Goal: Task Accomplishment & Management: Complete application form

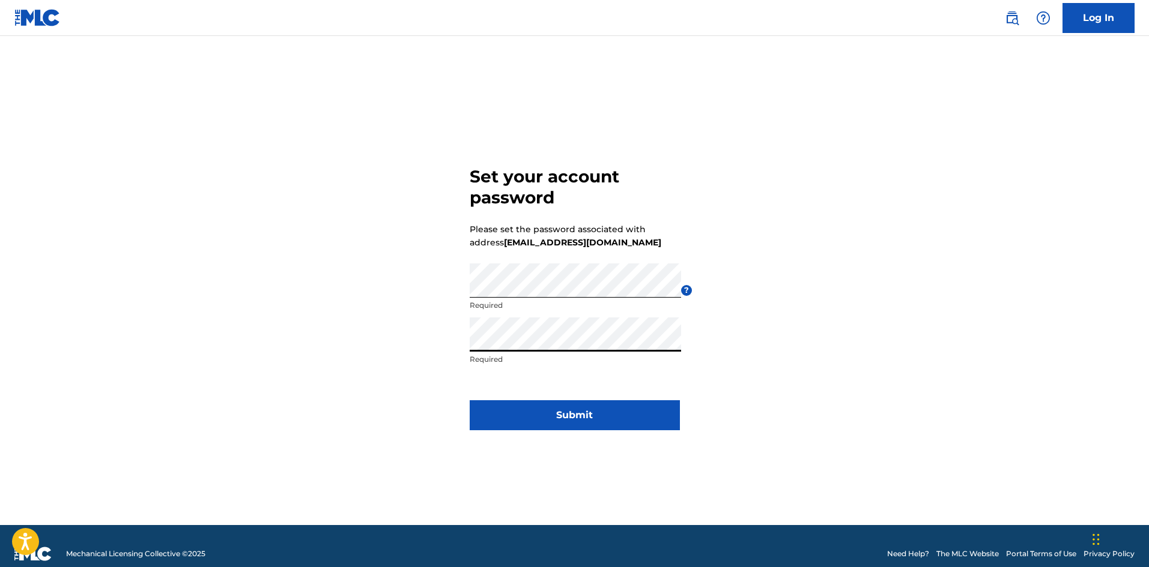
click at [578, 420] on button "Submit" at bounding box center [575, 415] width 210 height 30
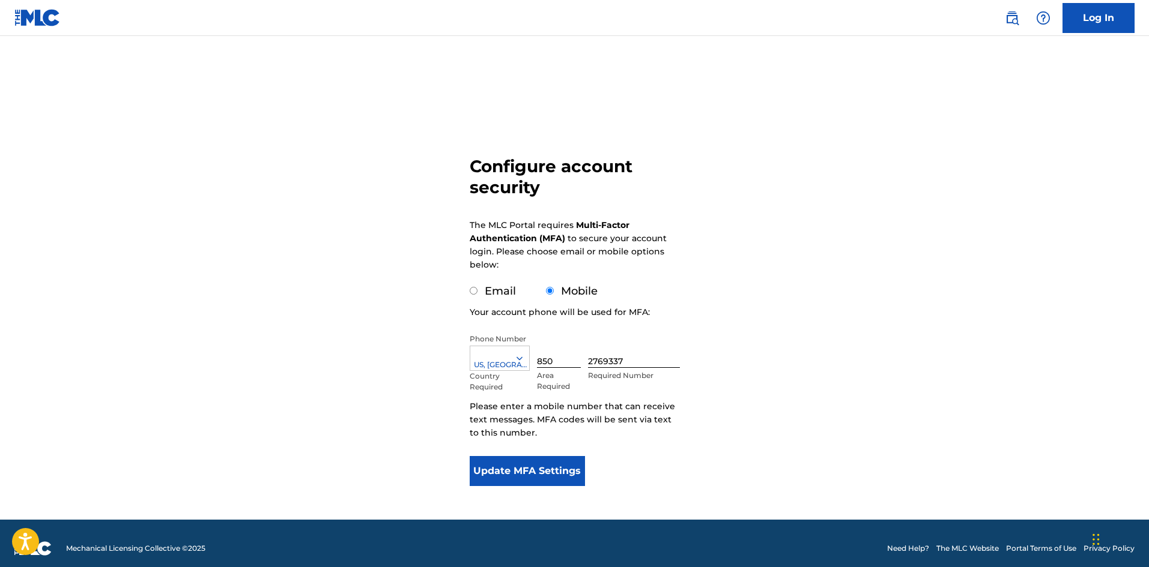
click at [561, 473] on button "Update MFA Settings" at bounding box center [528, 471] width 116 height 30
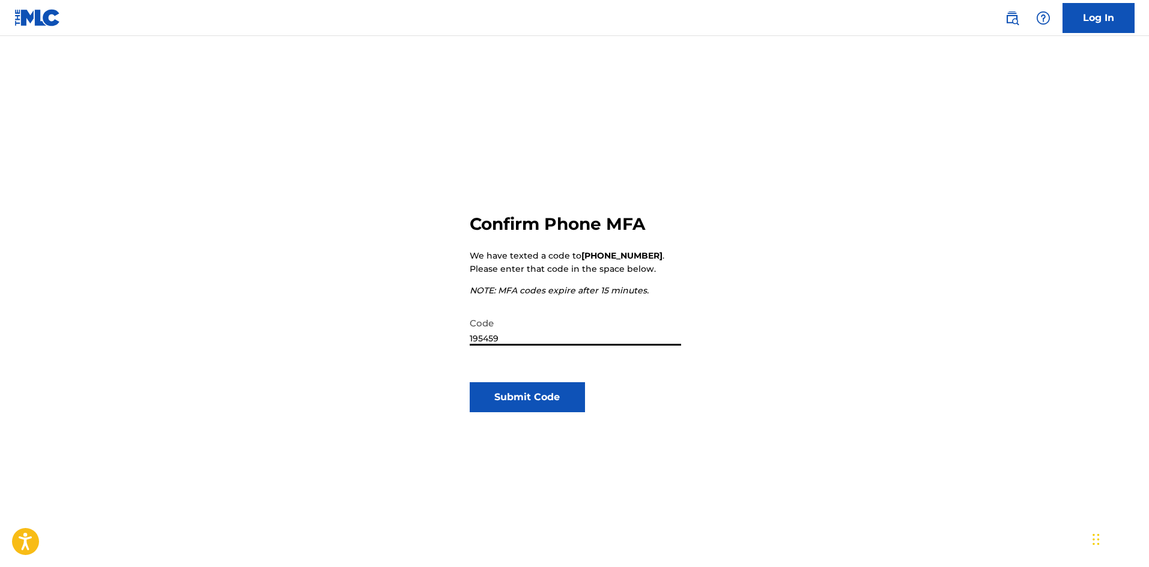
type input "195459"
click at [506, 400] on button "Submit Code" at bounding box center [528, 397] width 116 height 30
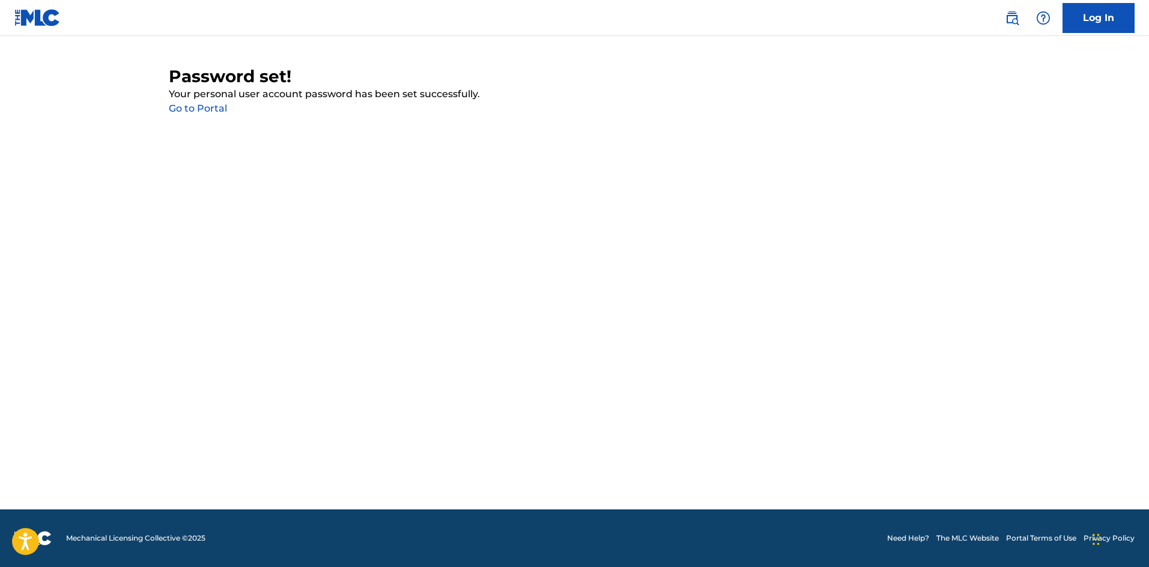
click at [211, 110] on link "Go to Portal" at bounding box center [198, 108] width 58 height 11
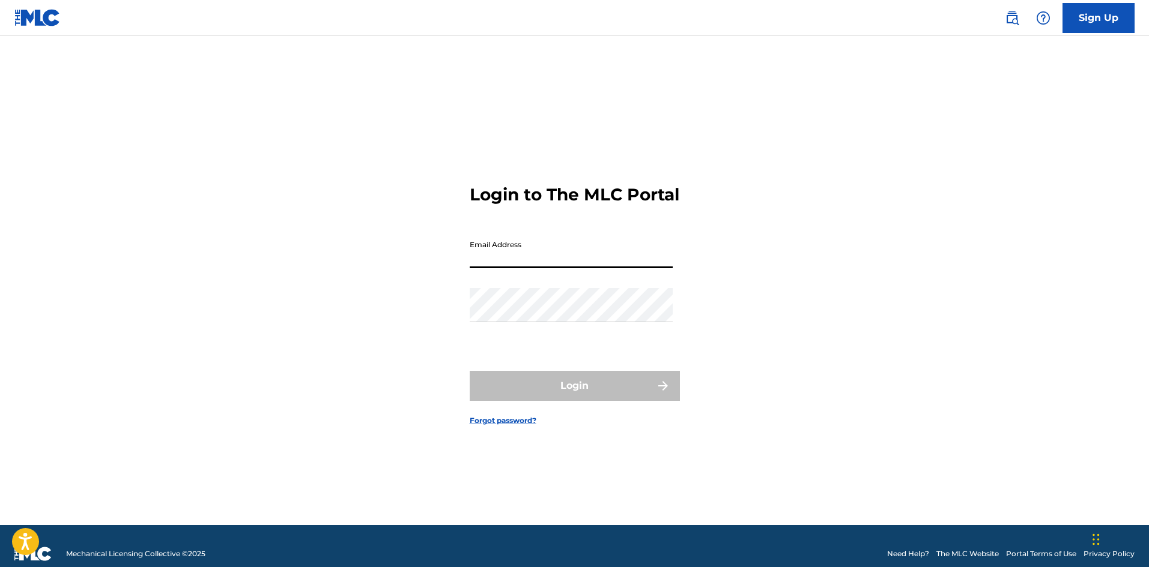
click at [570, 265] on input "Email Address" at bounding box center [571, 251] width 203 height 34
type input "[EMAIL_ADDRESS][DOMAIN_NAME]"
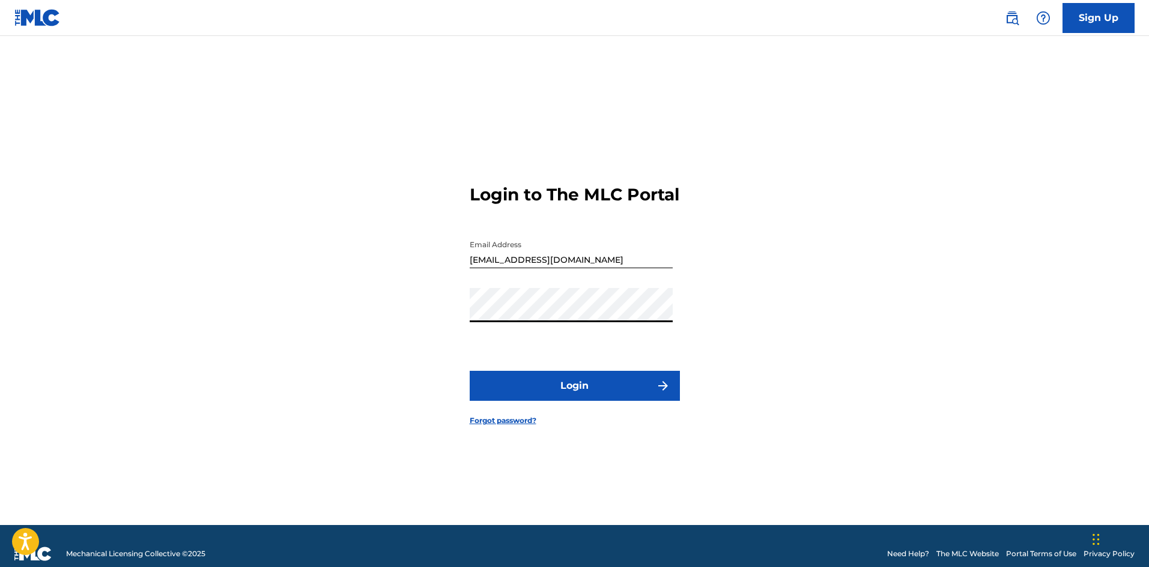
click at [583, 397] on button "Login" at bounding box center [575, 386] width 210 height 30
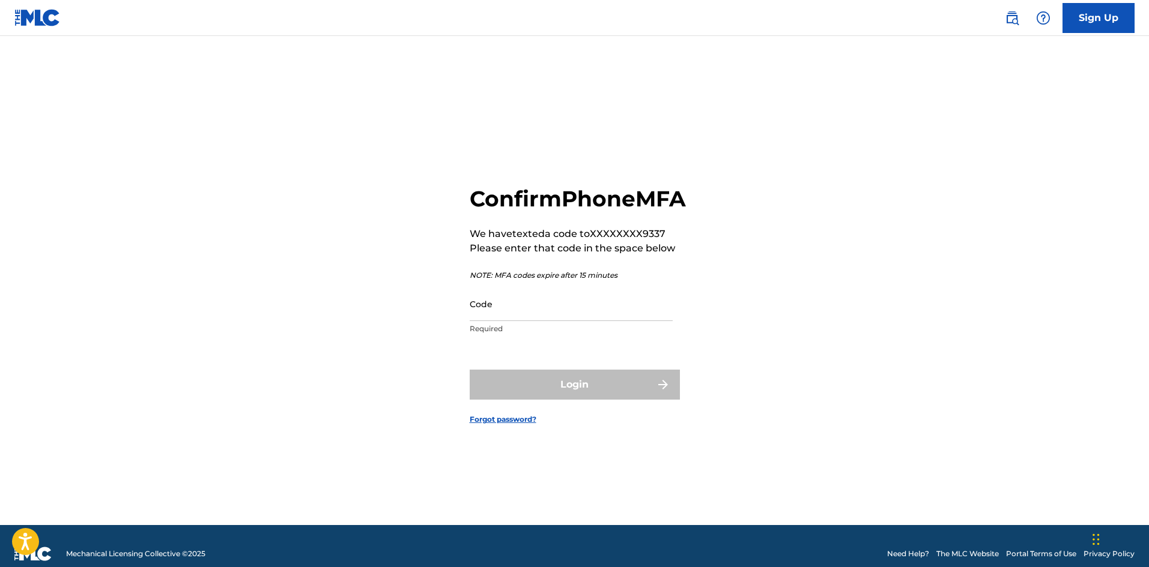
click at [525, 321] on input "Code" at bounding box center [571, 304] width 203 height 34
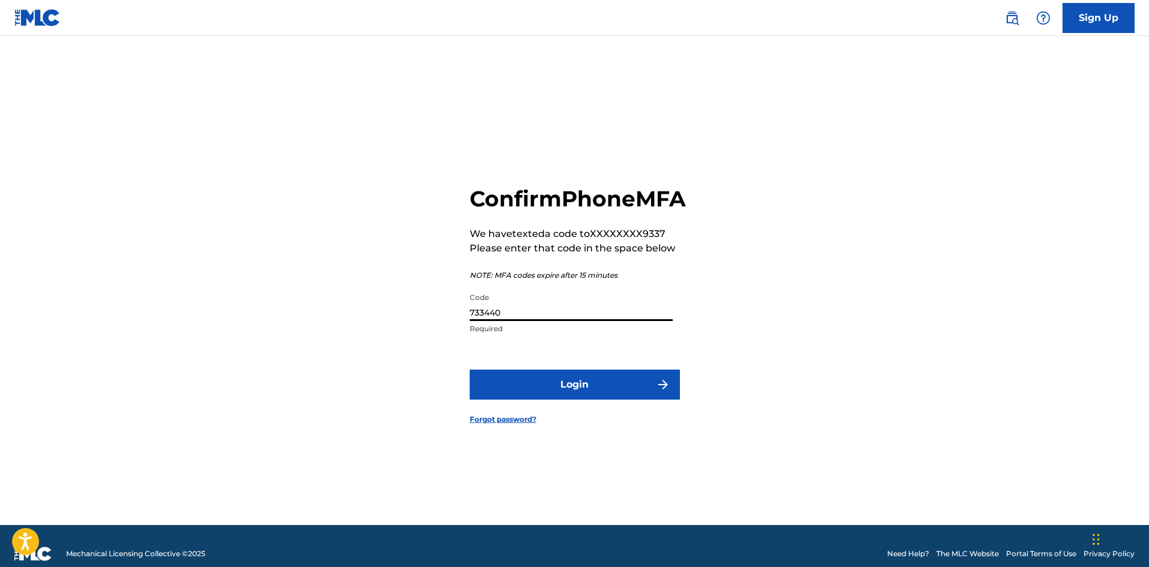
type input "733440"
click at [568, 400] on button "Login" at bounding box center [575, 385] width 210 height 30
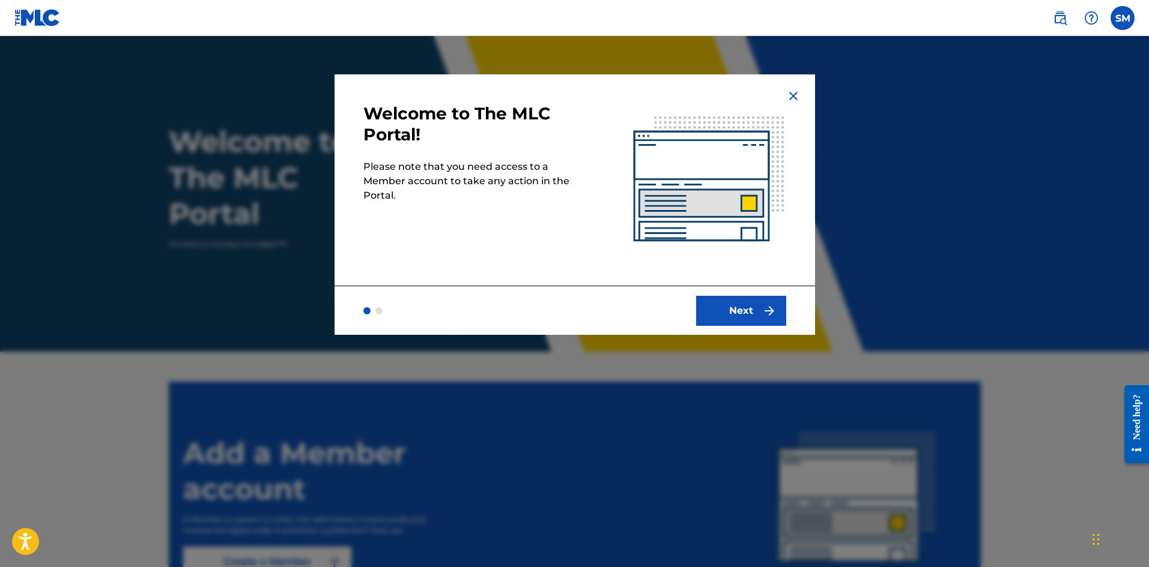
click at [728, 322] on button "Next" at bounding box center [741, 311] width 90 height 30
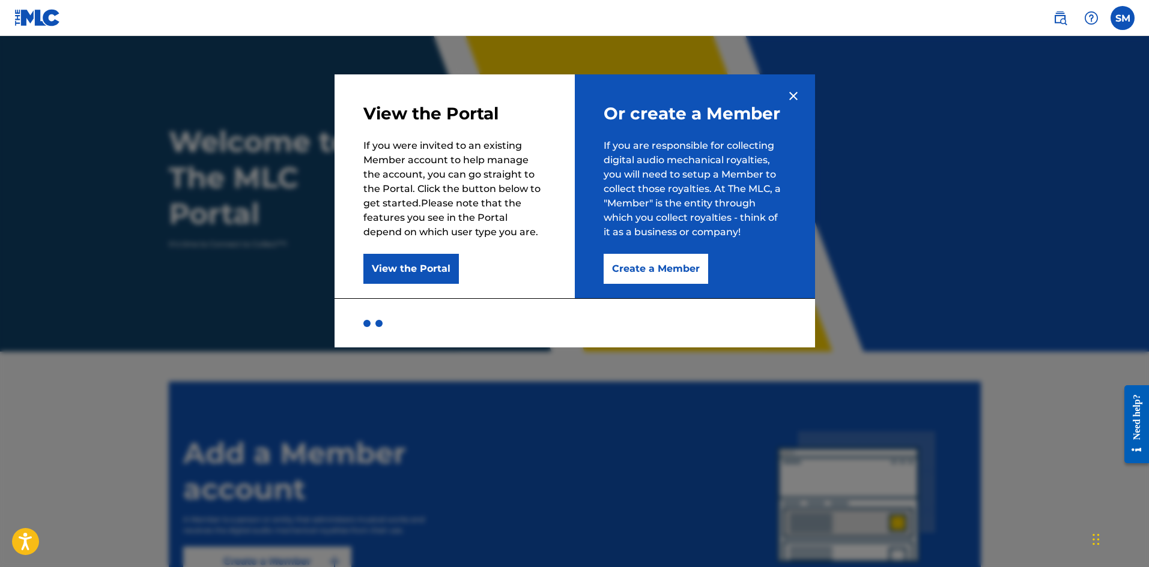
click at [665, 271] on button "Create a Member" at bounding box center [655, 269] width 104 height 30
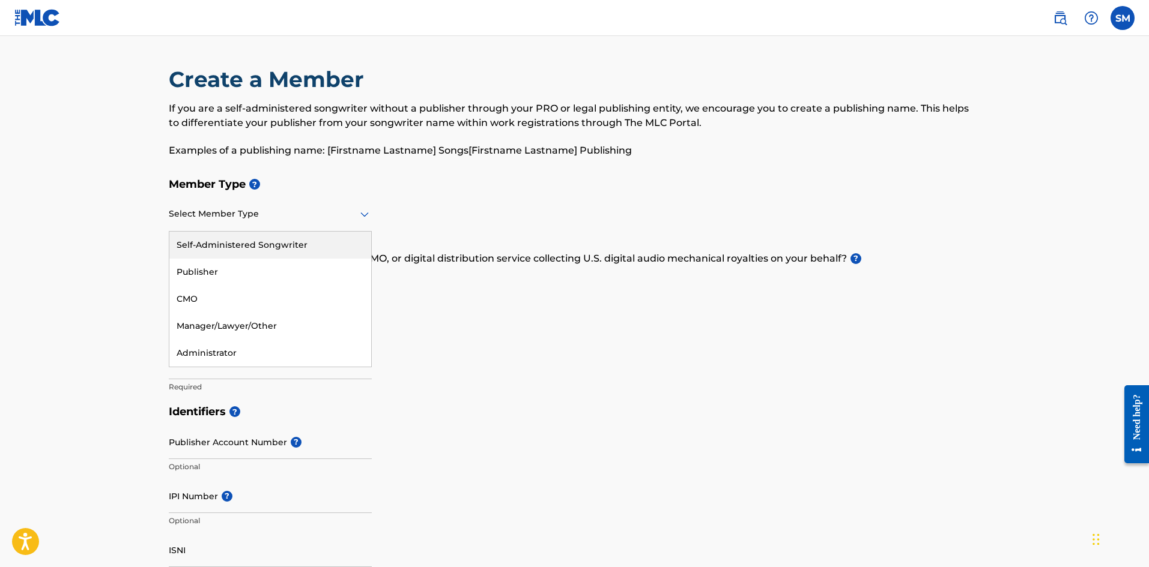
click at [364, 216] on icon at bounding box center [364, 215] width 8 height 5
click at [285, 246] on div "Self-Administered Songwriter" at bounding box center [270, 245] width 202 height 27
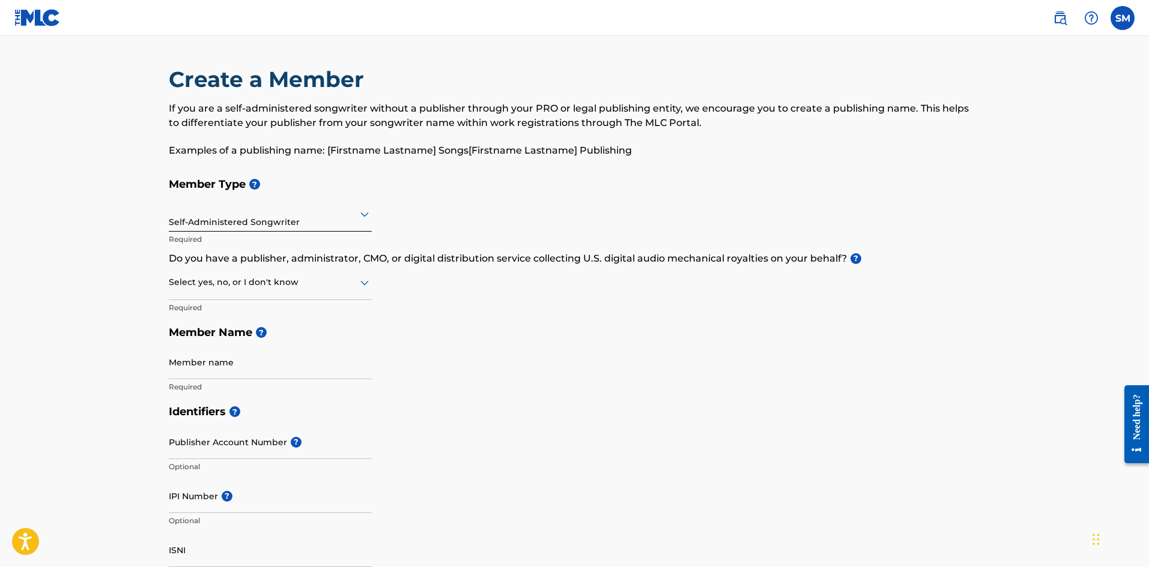
click at [363, 286] on icon at bounding box center [364, 283] width 14 height 14
click at [327, 342] on div "No" at bounding box center [270, 340] width 202 height 27
click at [295, 370] on input "Member name" at bounding box center [270, 362] width 203 height 34
type input "[PERSON_NAME]"
type input "[STREET_ADDRESS][PERSON_NAME]"
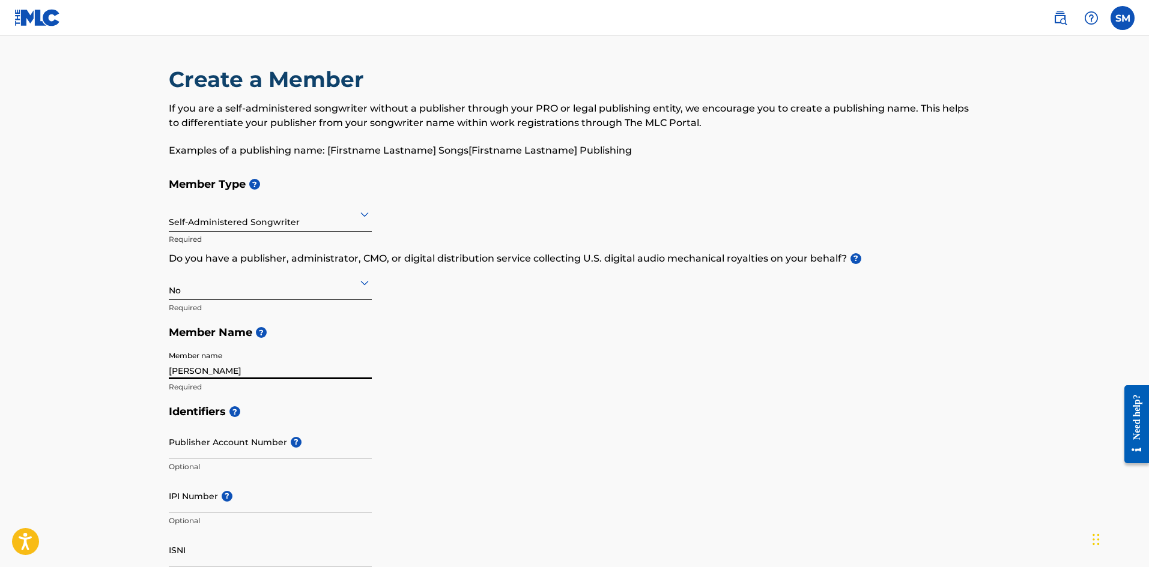
type input "Apt C6"
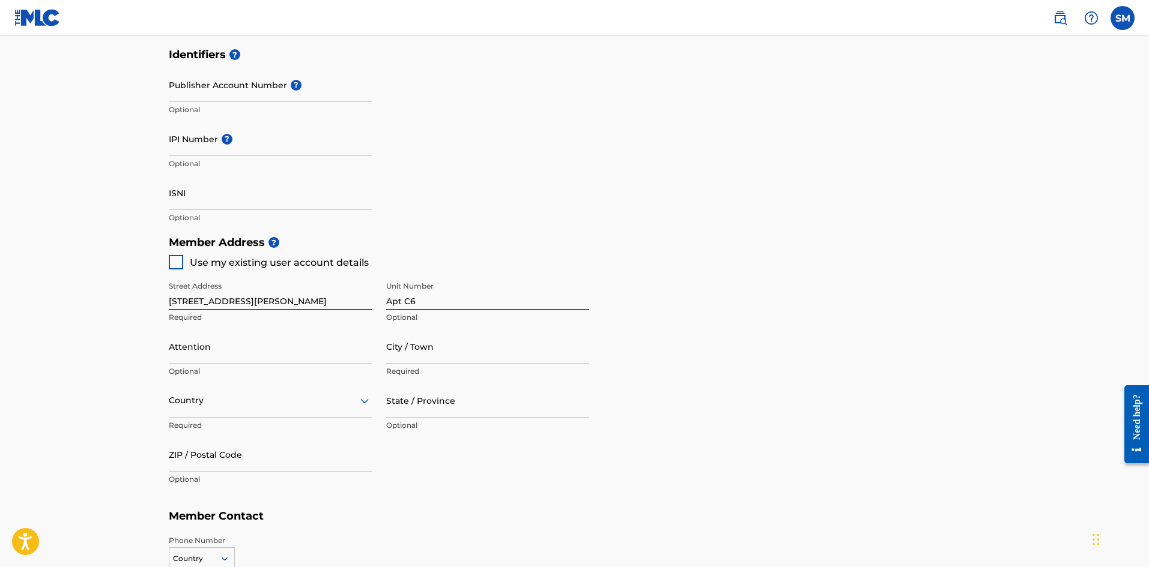
scroll to position [360, 0]
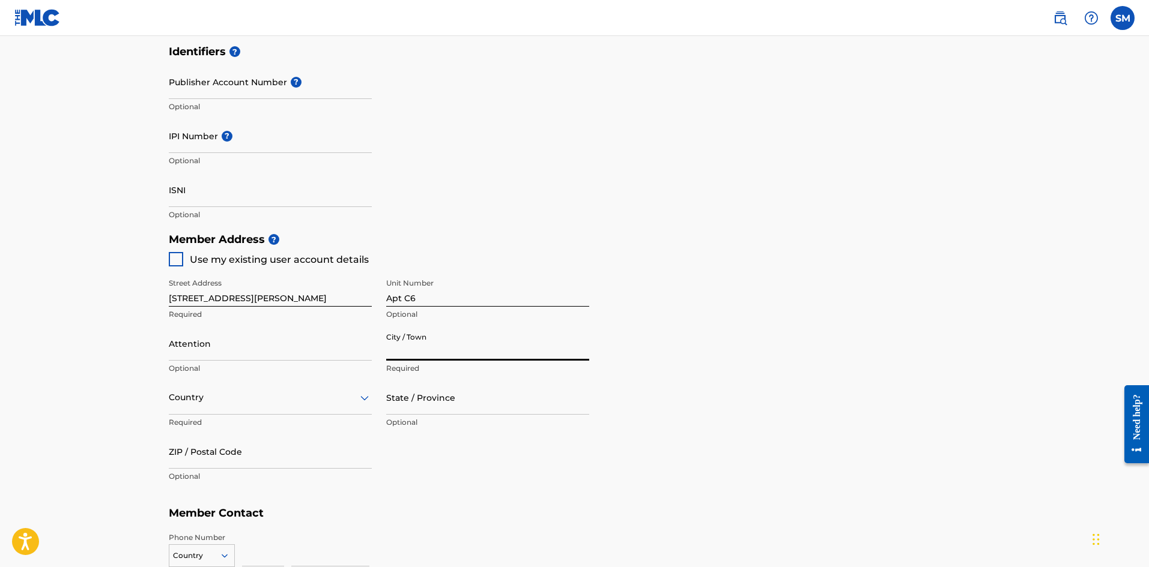
click at [407, 352] on input "City / Town" at bounding box center [487, 344] width 203 height 34
type input "[GEOGRAPHIC_DATA]"
type input "[PERSON_NAME]"
type input "[GEOGRAPHIC_DATA]"
type input "TN"
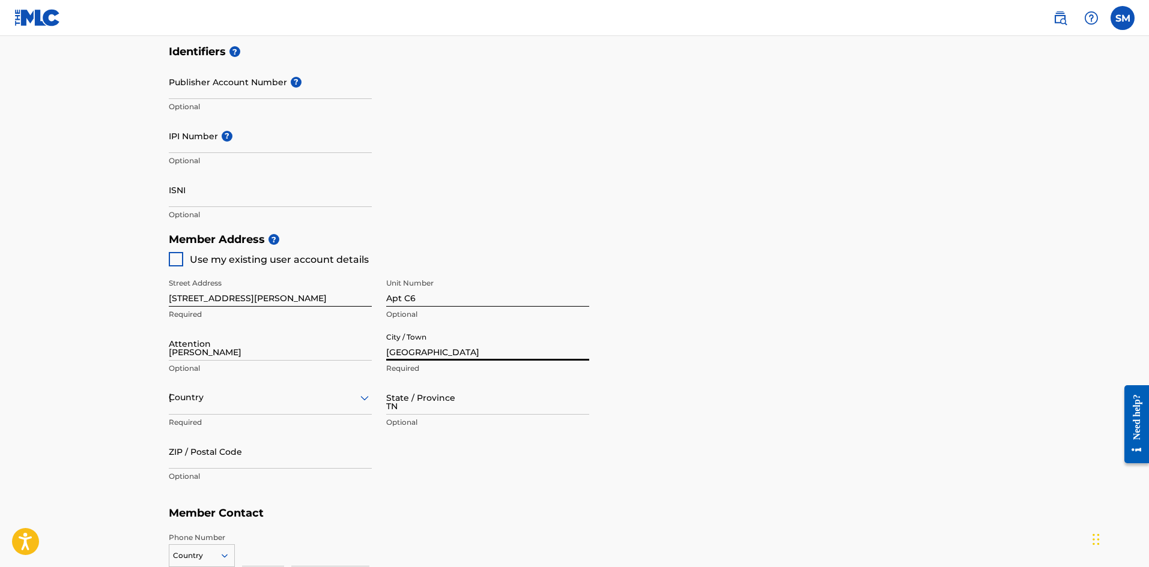
type input "37075"
type input "850"
type input "2769337"
type input "[EMAIL_ADDRESS][DOMAIN_NAME]"
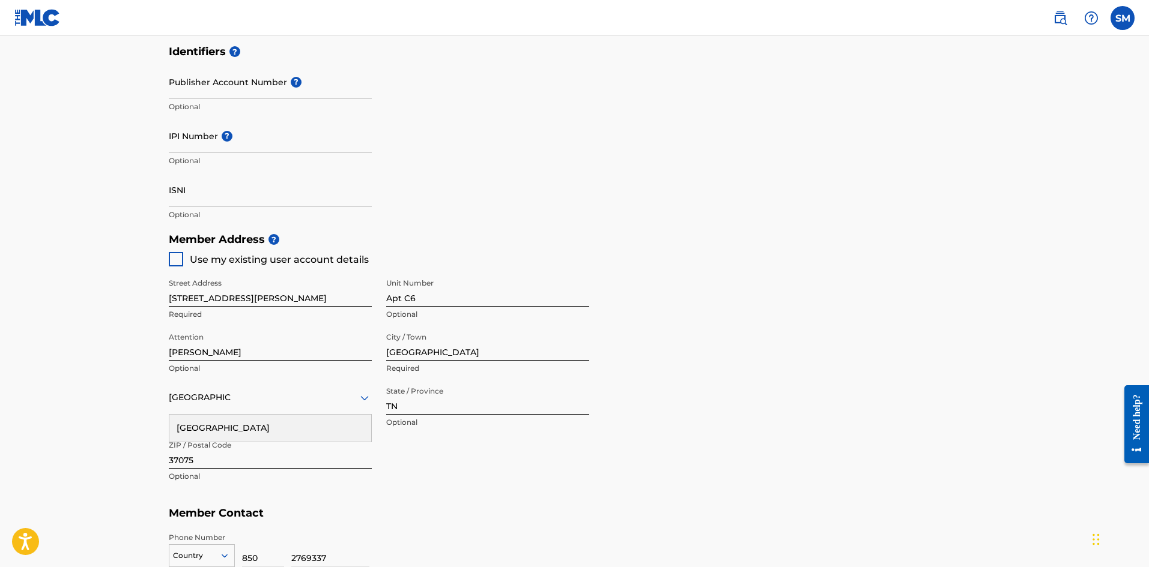
click at [310, 429] on div "[GEOGRAPHIC_DATA]" at bounding box center [270, 428] width 202 height 27
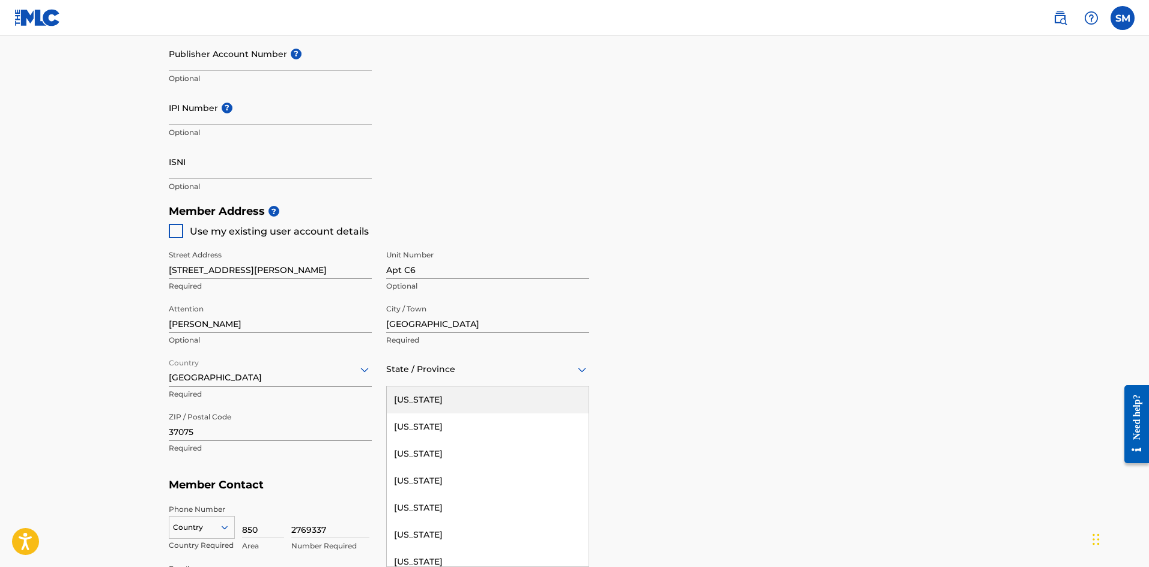
click at [582, 387] on div "57 results available. Use Up and Down to choose options, press Enter to select …" at bounding box center [487, 369] width 203 height 34
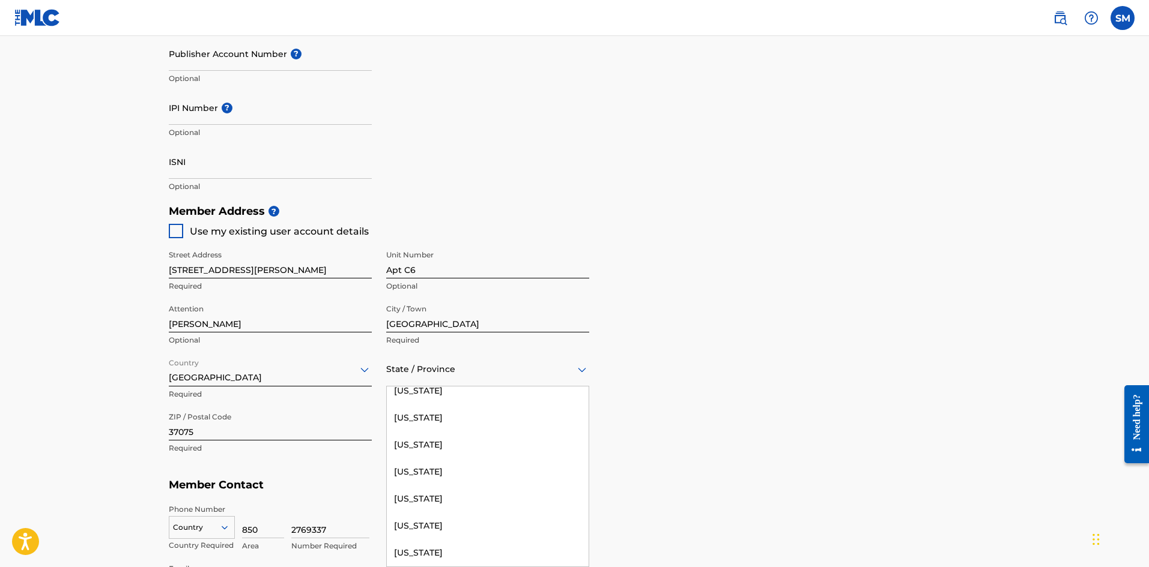
scroll to position [1201, 0]
click at [524, 465] on div "[US_STATE]" at bounding box center [488, 469] width 202 height 27
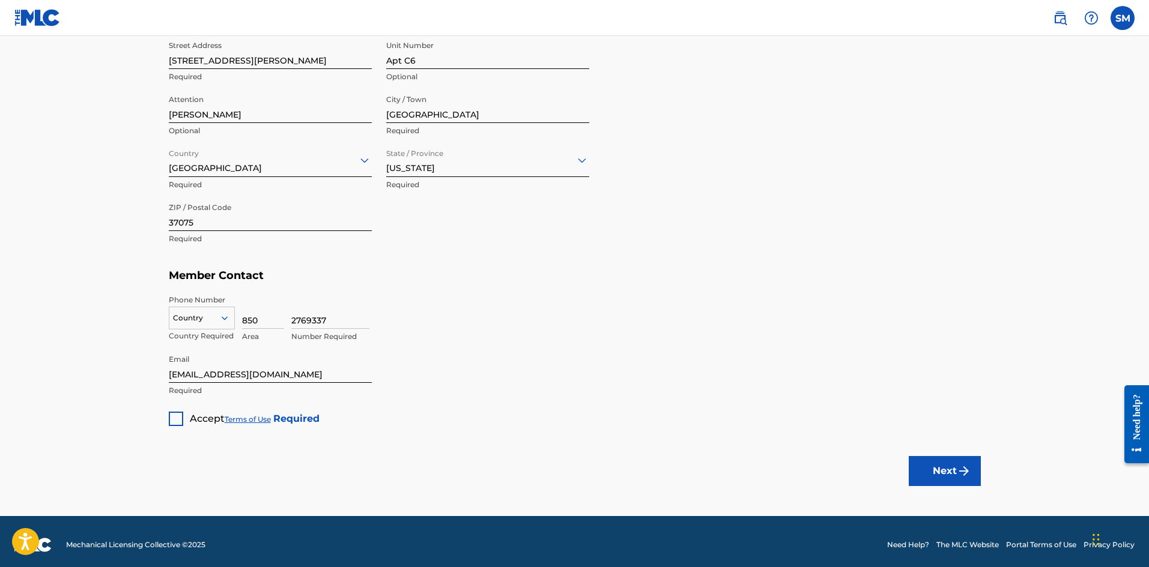
scroll to position [605, 0]
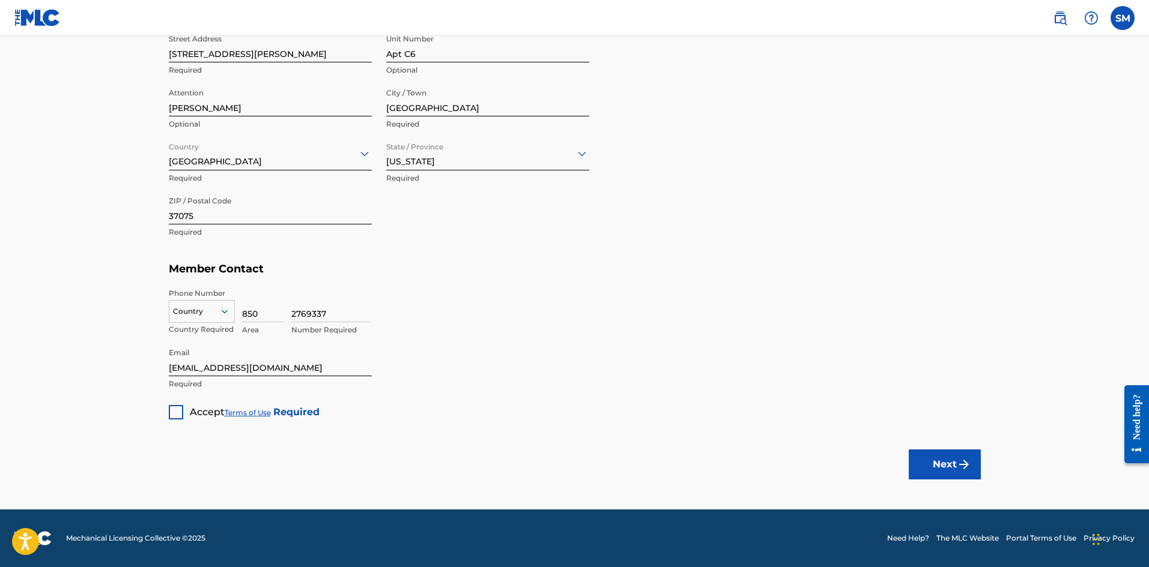
click at [177, 418] on div at bounding box center [176, 412] width 14 height 14
click at [951, 469] on button "Next" at bounding box center [944, 465] width 72 height 30
click at [222, 311] on icon at bounding box center [224, 312] width 6 height 4
click at [207, 330] on div "US, [GEOGRAPHIC_DATA] +1" at bounding box center [201, 341] width 65 height 47
click at [955, 461] on button "Next" at bounding box center [944, 465] width 72 height 30
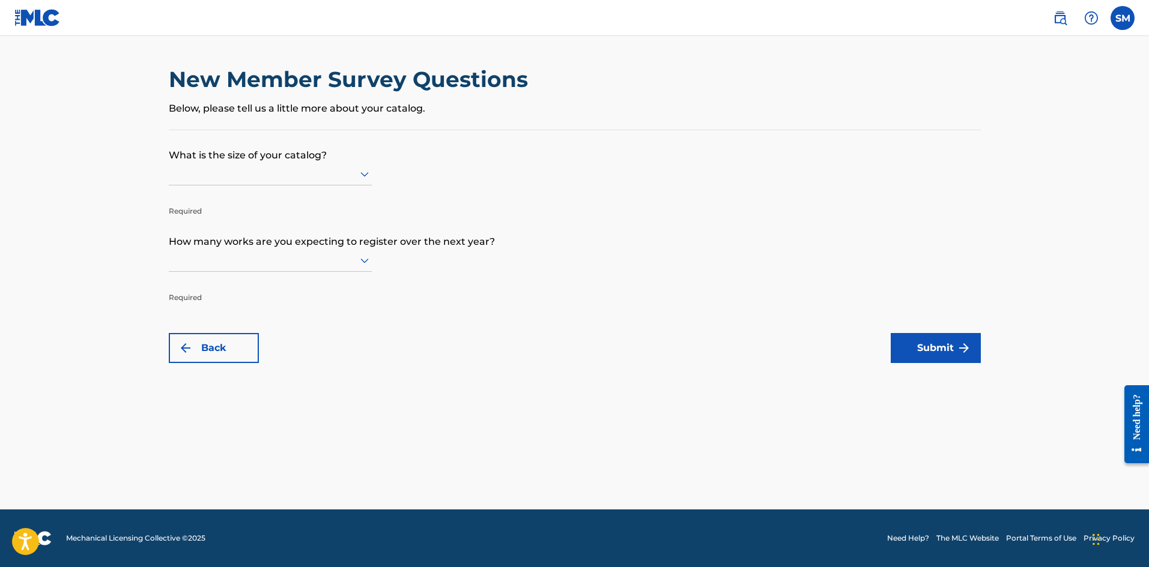
click at [367, 175] on icon at bounding box center [364, 174] width 14 height 14
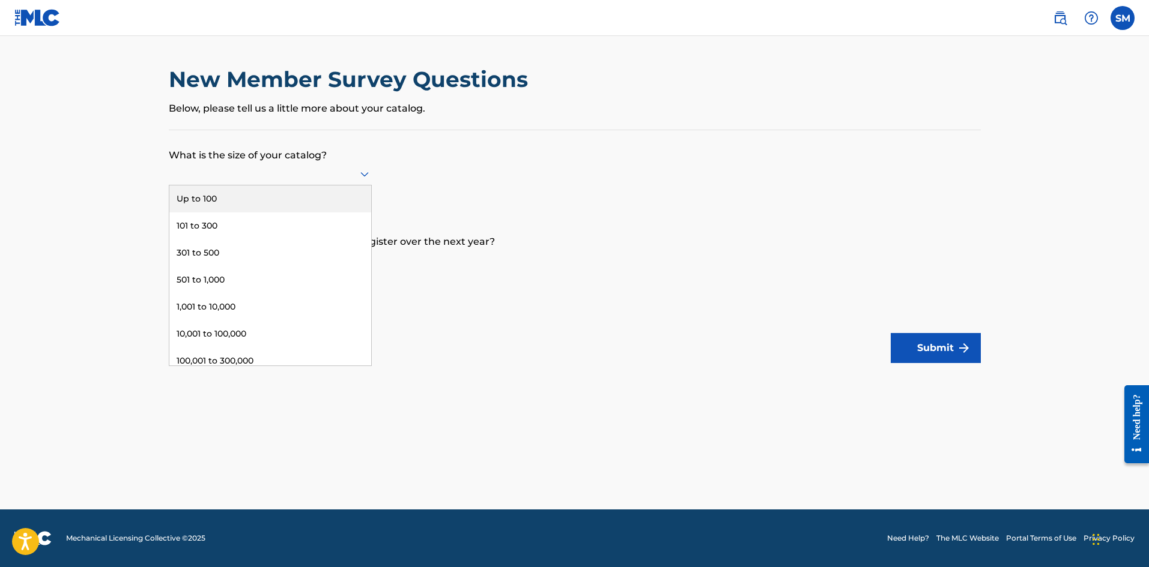
click at [307, 200] on div "Up to 100" at bounding box center [270, 199] width 202 height 27
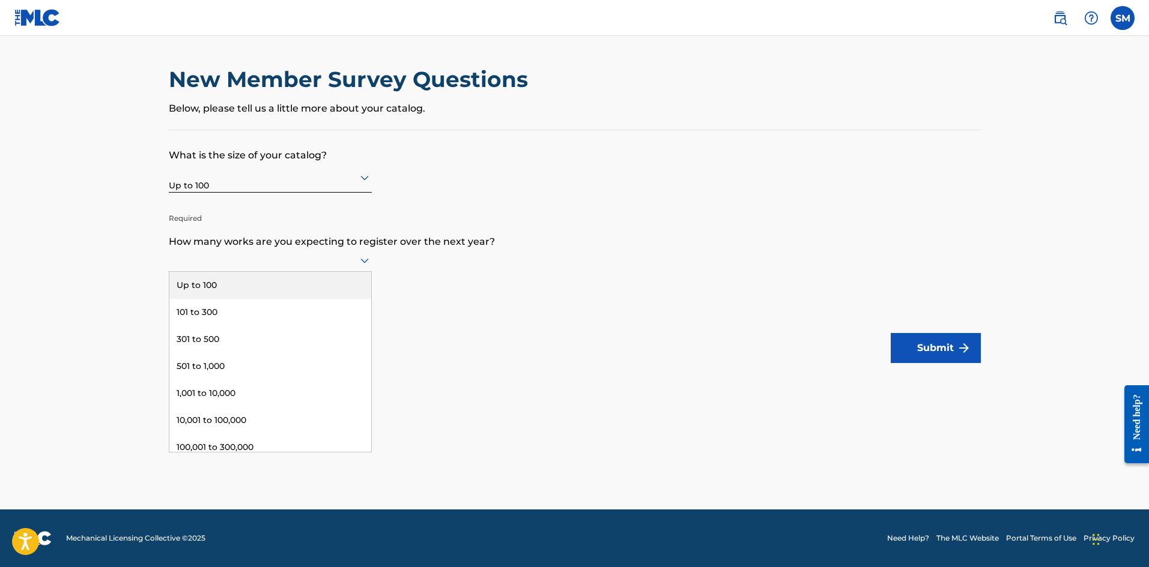
click at [362, 261] on icon at bounding box center [364, 261] width 8 height 5
click at [325, 283] on div "Up to 100" at bounding box center [270, 285] width 202 height 27
click at [941, 352] on button "Submit" at bounding box center [935, 348] width 90 height 30
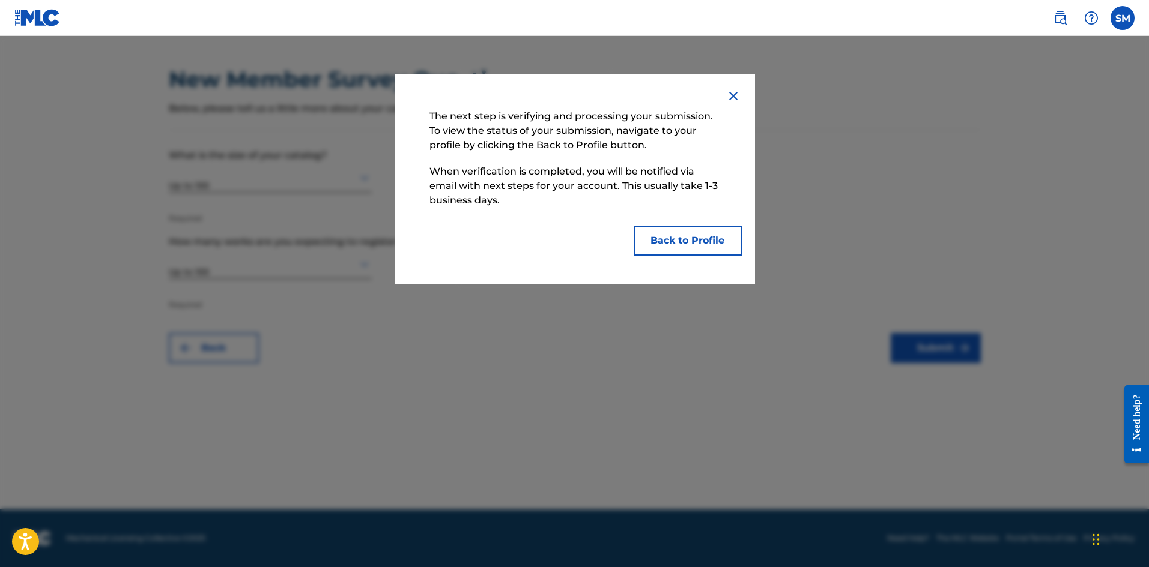
click at [694, 246] on button "Back to Profile" at bounding box center [687, 241] width 108 height 30
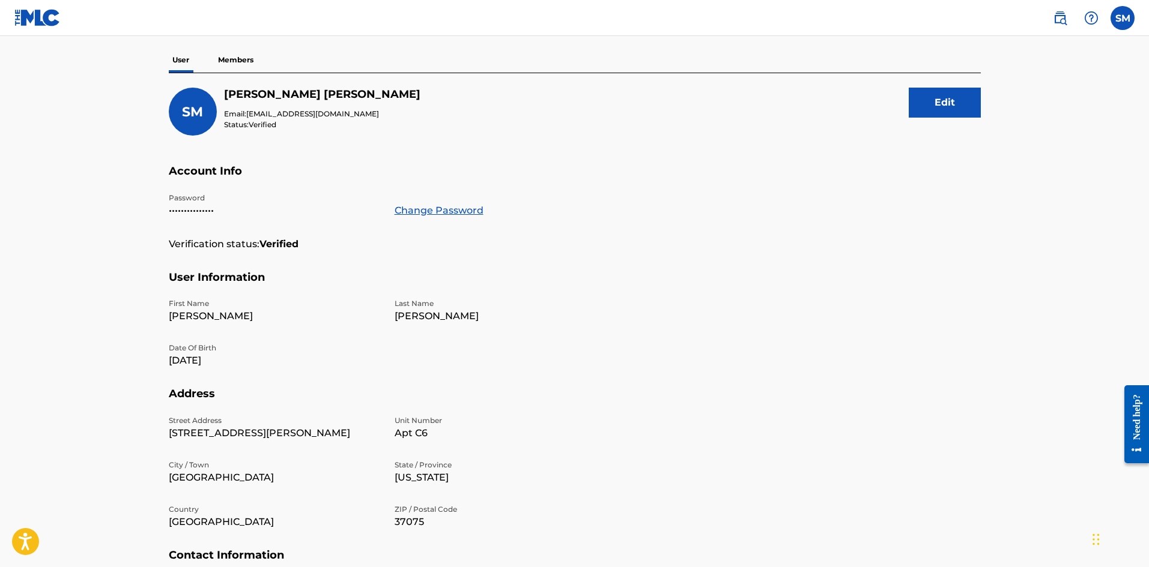
scroll to position [61, 0]
